Goal: Task Accomplishment & Management: Manage account settings

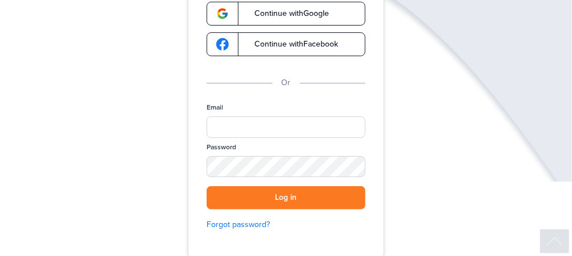
scroll to position [136, 0]
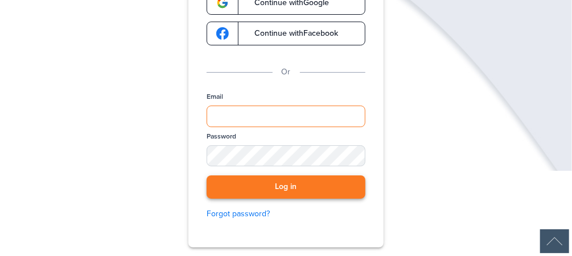
type input "**********"
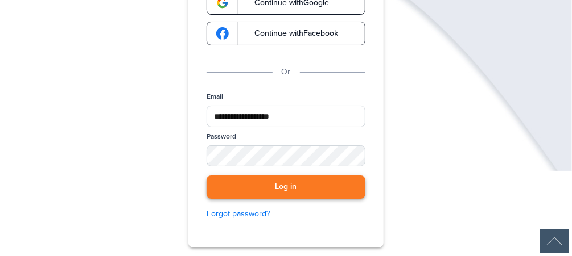
click at [285, 184] on button "Log in" at bounding box center [285, 187] width 159 height 23
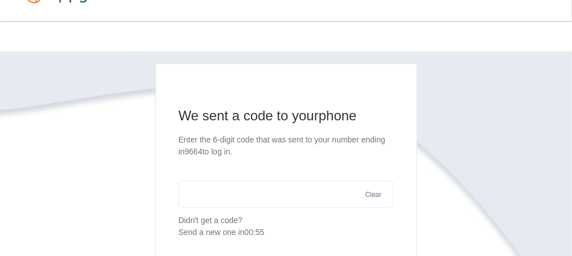
scroll to position [45, 0]
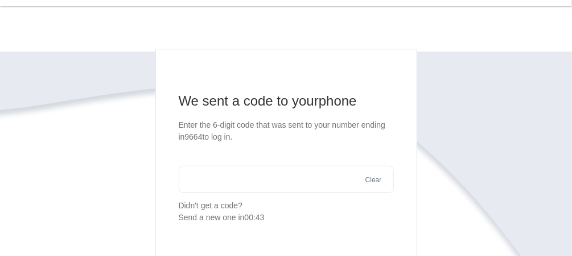
click at [258, 180] on input "text" at bounding box center [286, 179] width 215 height 27
type input "******"
click at [329, 216] on div "Send a new one in 00:22" at bounding box center [286, 218] width 215 height 12
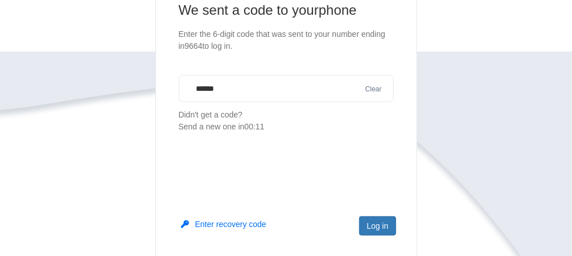
scroll to position [182, 0]
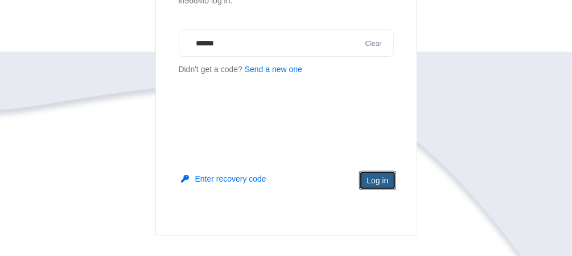
click at [372, 179] on button "Log in" at bounding box center [377, 180] width 36 height 19
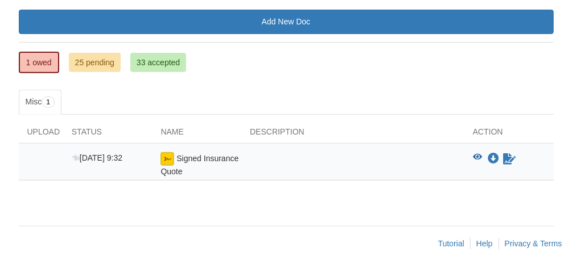
scroll to position [168, 0]
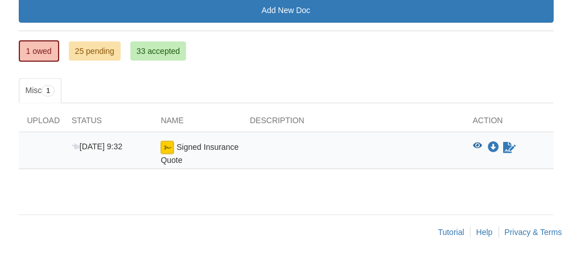
click at [313, 144] on div at bounding box center [352, 153] width 223 height 25
click at [165, 143] on img at bounding box center [167, 148] width 14 height 14
click at [446, 141] on div at bounding box center [352, 153] width 223 height 25
drag, startPoint x: 432, startPoint y: 144, endPoint x: 485, endPoint y: 62, distance: 98.0
click at [485, 62] on div "1 owed 25 pending 33 accepted My Estimated Payment × My Estimated Payment Add N…" at bounding box center [286, 35] width 535 height 76
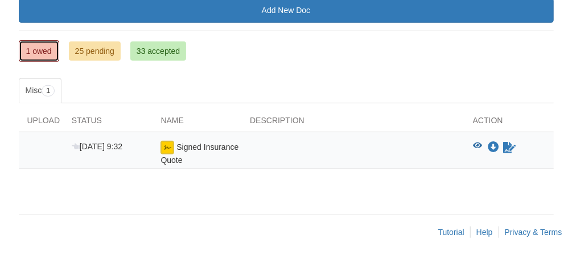
click at [41, 44] on link "1 owed" at bounding box center [39, 51] width 40 height 22
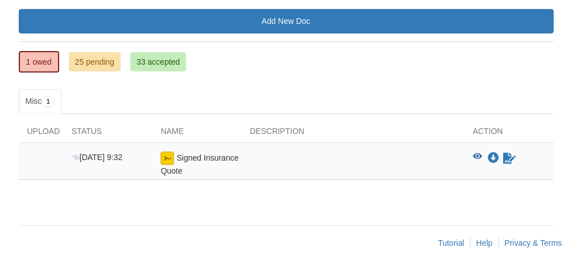
scroll to position [168, 0]
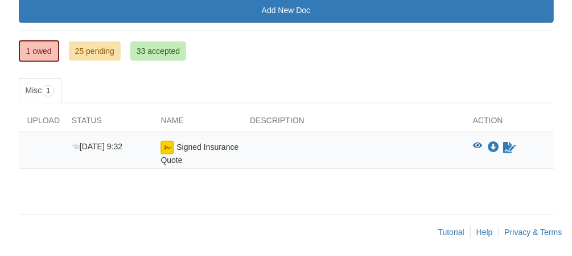
click at [279, 147] on div at bounding box center [352, 153] width 223 height 25
drag, startPoint x: 279, startPoint y: 147, endPoint x: 214, endPoint y: 188, distance: 77.2
click at [214, 188] on div "× × × Pending Add Document Notice document will be included in the email sent t…" at bounding box center [286, 44] width 535 height 320
click at [168, 143] on img at bounding box center [167, 148] width 14 height 14
click at [166, 142] on img at bounding box center [167, 148] width 14 height 14
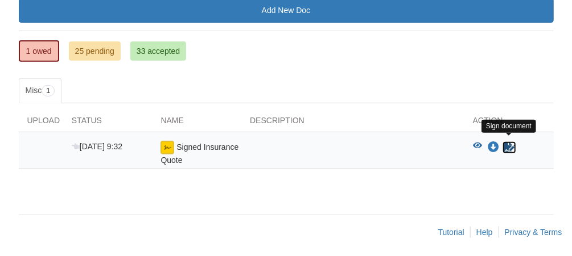
click at [507, 143] on icon "Sign Form" at bounding box center [509, 147] width 13 height 11
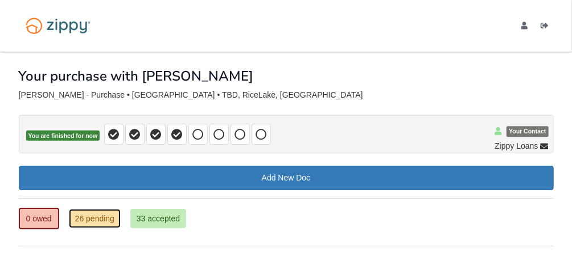
click at [90, 215] on link "26 pending" at bounding box center [95, 218] width 52 height 19
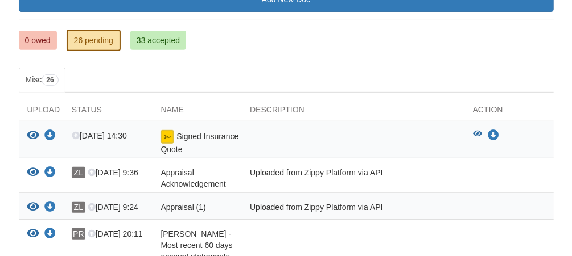
scroll to position [182, 0]
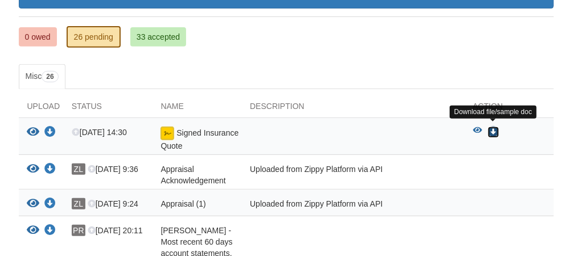
click at [494, 127] on icon "Download Signed Insurance Quote" at bounding box center [492, 132] width 11 height 11
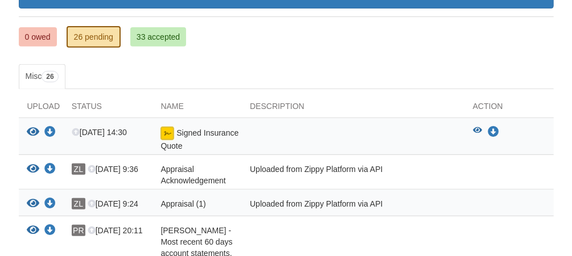
click at [431, 71] on ul "Misc 26" at bounding box center [286, 76] width 535 height 25
